Goal: Task Accomplishment & Management: Use online tool/utility

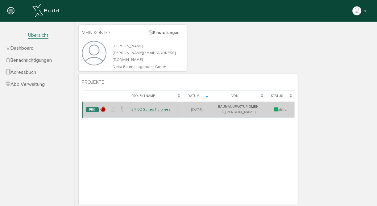
click at [156, 110] on link "24-02 Suites Fulpmes" at bounding box center [151, 108] width 40 height 5
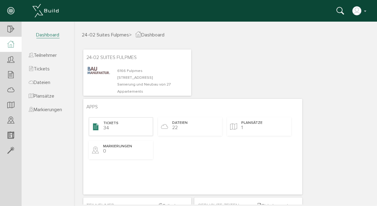
click at [122, 124] on div "Tickets 34" at bounding box center [121, 126] width 64 height 19
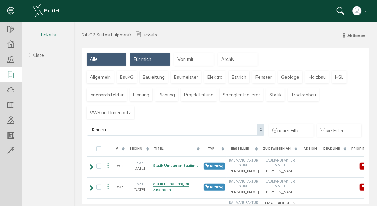
click at [153, 57] on div "Für mich" at bounding box center [150, 58] width 40 height 13
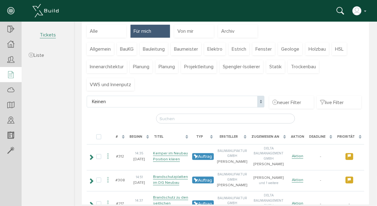
scroll to position [3, 0]
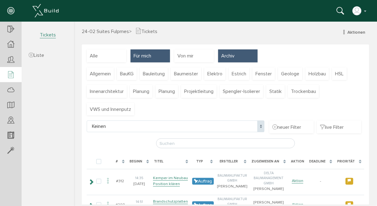
click at [231, 56] on span "Archiv" at bounding box center [227, 55] width 13 height 7
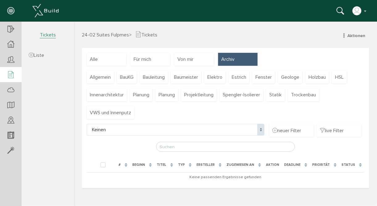
click at [261, 131] on span at bounding box center [260, 129] width 7 height 12
click at [187, 76] on span "Baumeister" at bounding box center [186, 76] width 24 height 7
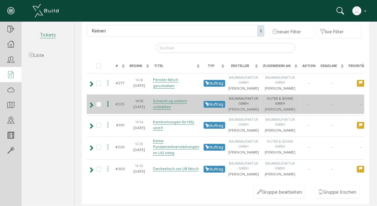
scroll to position [109, 0]
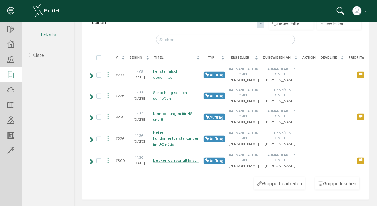
click at [135, 56] on div "Beginn" at bounding box center [135, 57] width 13 height 5
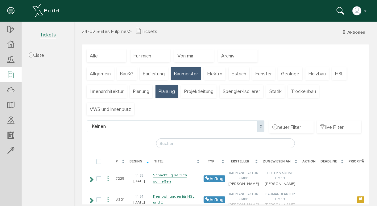
scroll to position [0, 0]
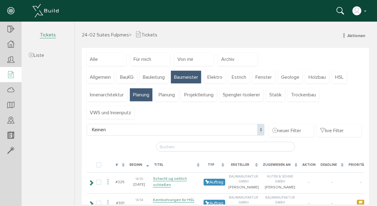
click at [145, 94] on span "Planung" at bounding box center [141, 94] width 16 height 7
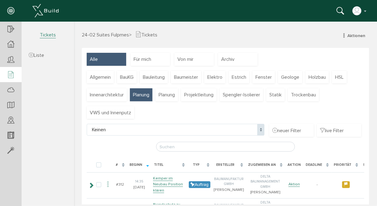
click at [113, 56] on div "Alle" at bounding box center [106, 58] width 40 height 13
